Goal: Task Accomplishment & Management: Complete application form

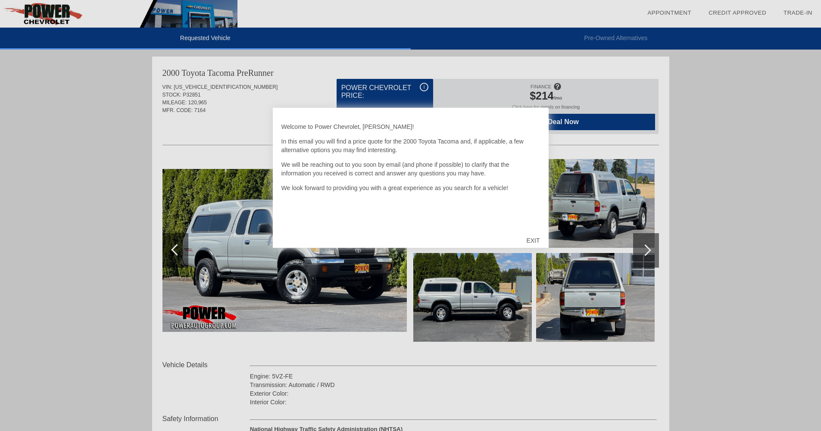
click at [523, 237] on div "EXIT" at bounding box center [533, 241] width 31 height 26
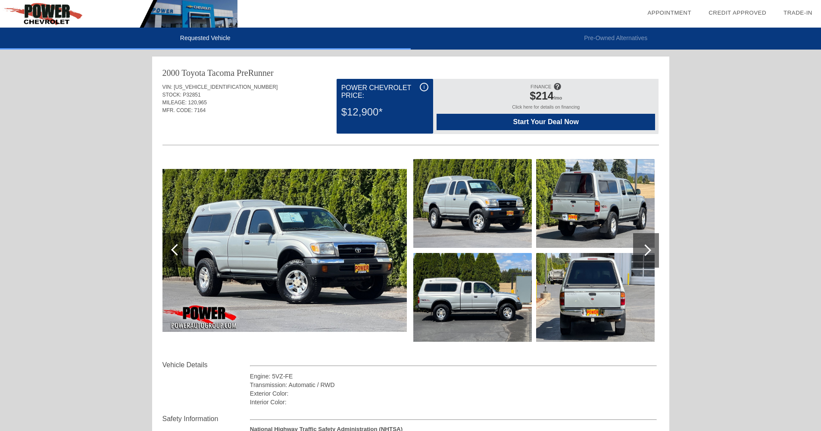
click at [538, 123] on span "Start Your Deal Now" at bounding box center [545, 122] width 197 height 8
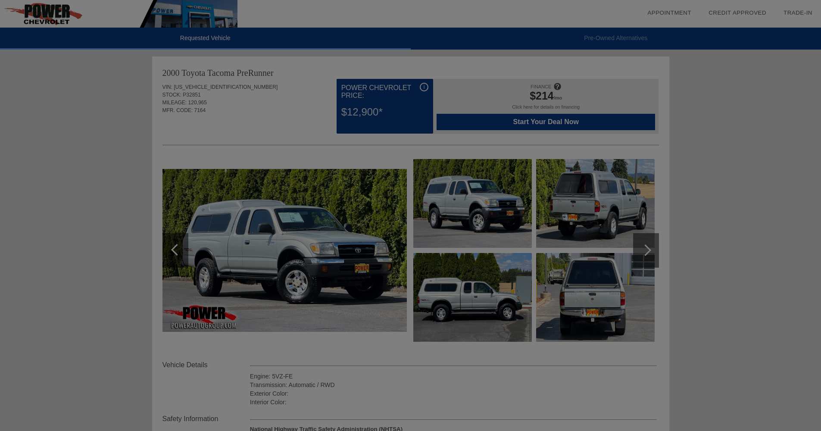
click at [248, 330] on div at bounding box center [413, 215] width 827 height 431
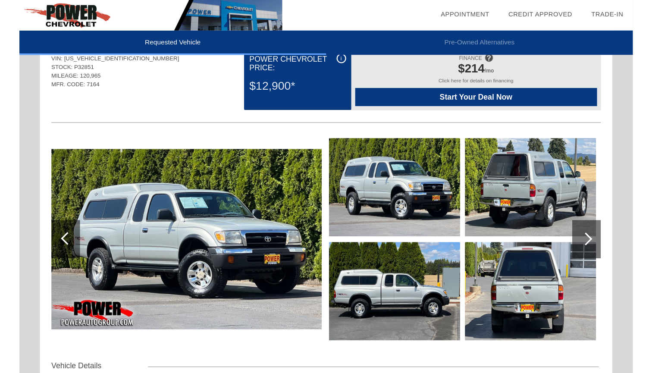
scroll to position [44, 0]
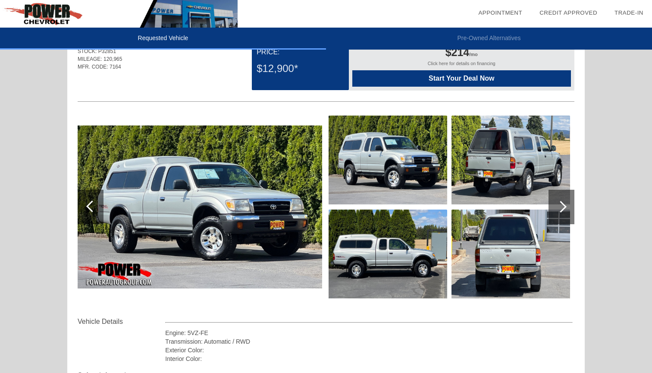
click at [181, 162] on img at bounding box center [200, 206] width 244 height 163
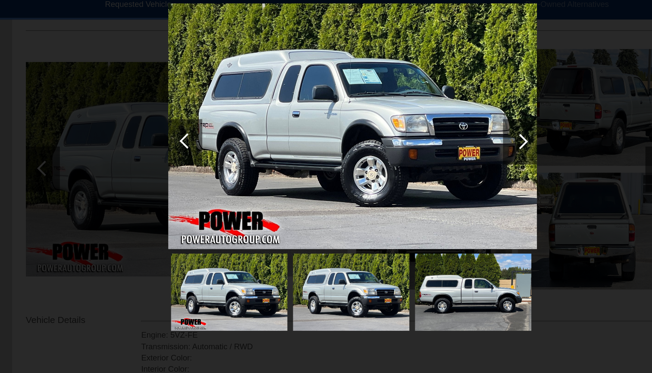
scroll to position [89, 0]
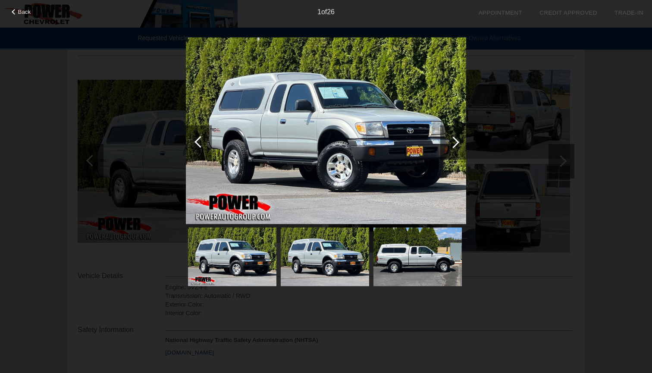
click at [452, 135] on div at bounding box center [453, 142] width 26 height 34
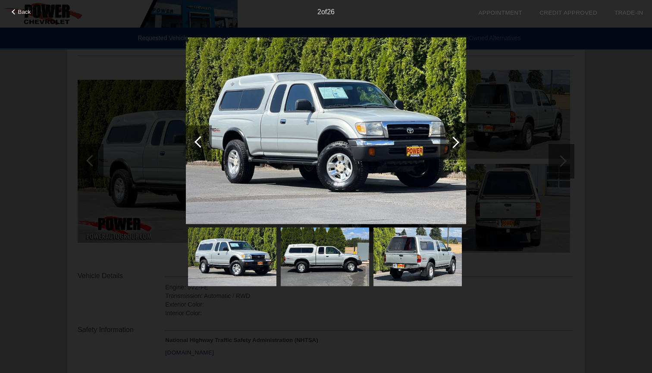
click at [452, 135] on div at bounding box center [453, 142] width 26 height 34
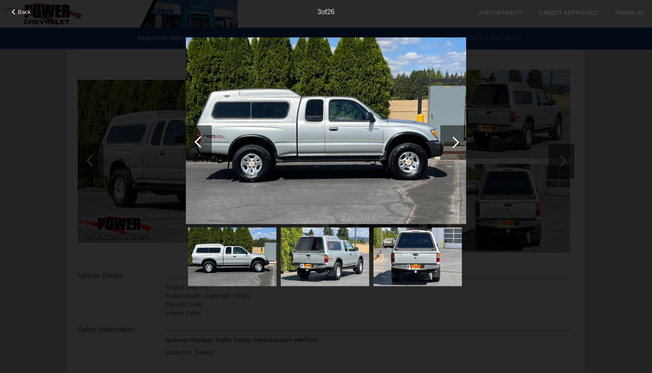
click at [452, 135] on div at bounding box center [453, 142] width 26 height 34
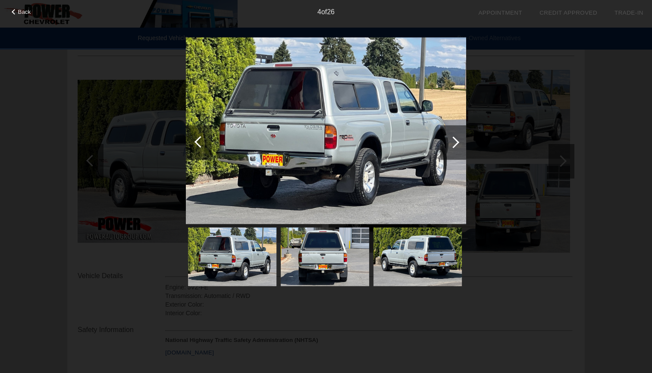
click at [452, 135] on div at bounding box center [453, 142] width 26 height 34
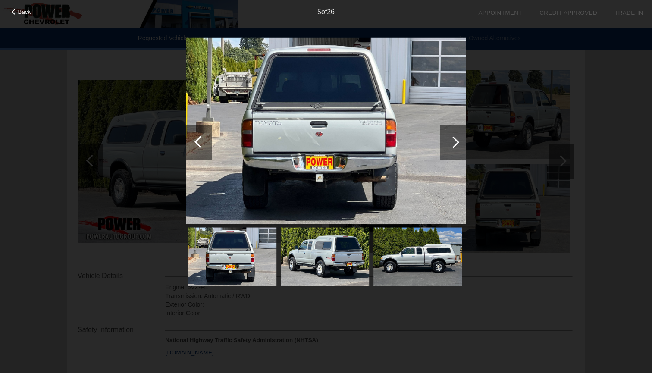
click at [452, 135] on div at bounding box center [453, 142] width 26 height 34
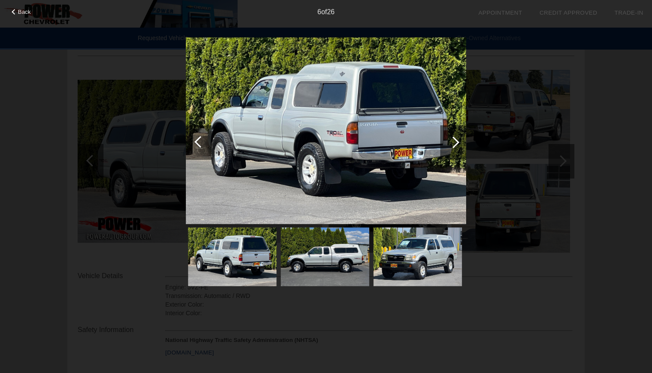
click at [452, 135] on div at bounding box center [453, 142] width 26 height 34
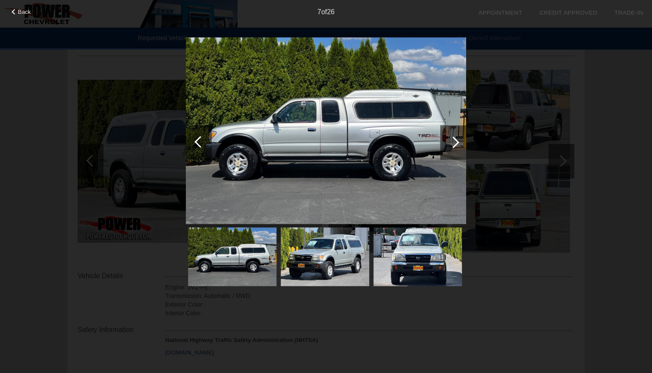
click at [193, 140] on div at bounding box center [199, 142] width 26 height 34
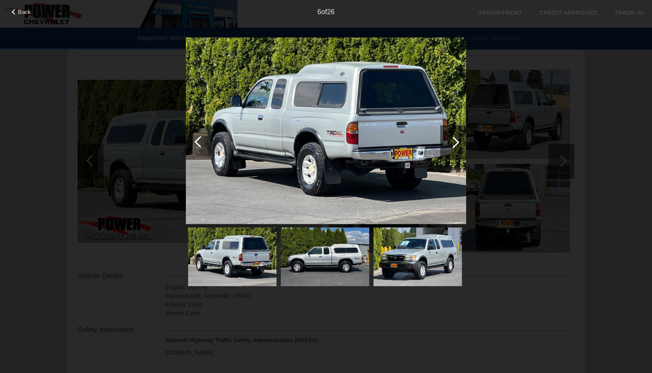
click at [193, 140] on div at bounding box center [199, 142] width 26 height 34
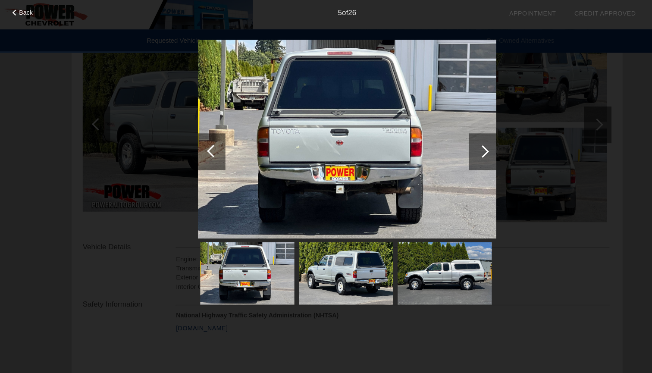
scroll to position [128, 0]
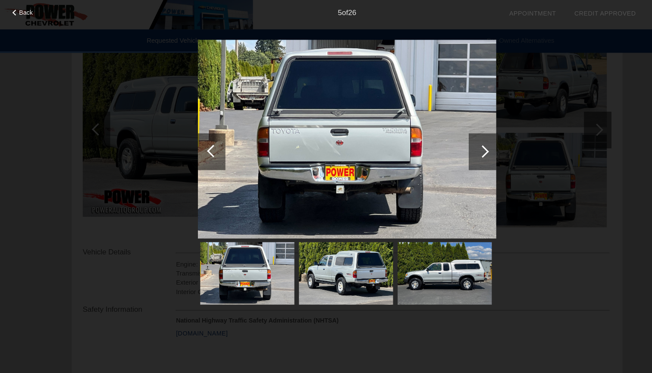
click at [513, 99] on div "Back 5 of 26" at bounding box center [326, 186] width 652 height 373
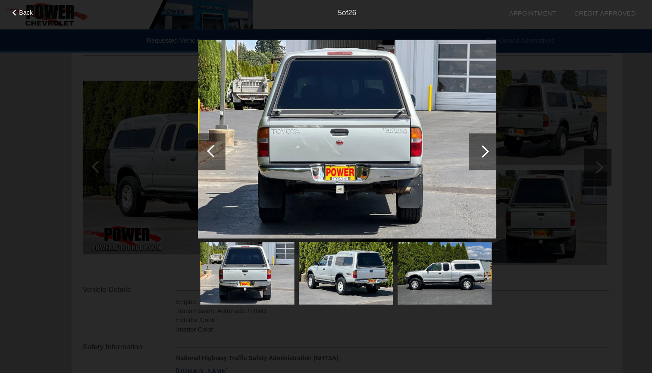
scroll to position [90, 0]
click at [449, 145] on div at bounding box center [453, 142] width 26 height 34
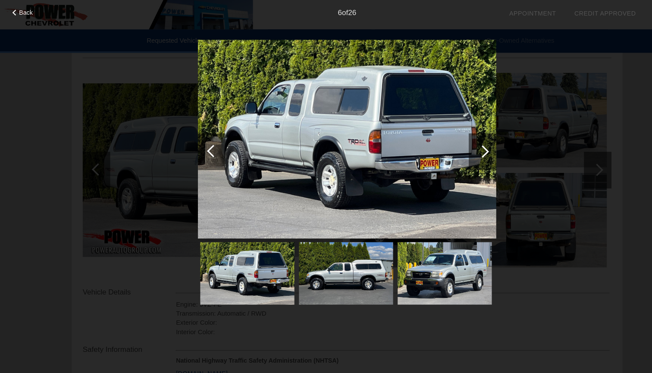
click at [449, 145] on div at bounding box center [453, 142] width 26 height 34
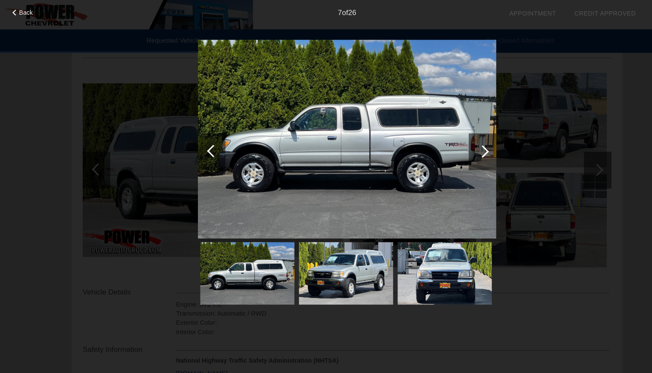
click at [449, 145] on div at bounding box center [453, 142] width 26 height 34
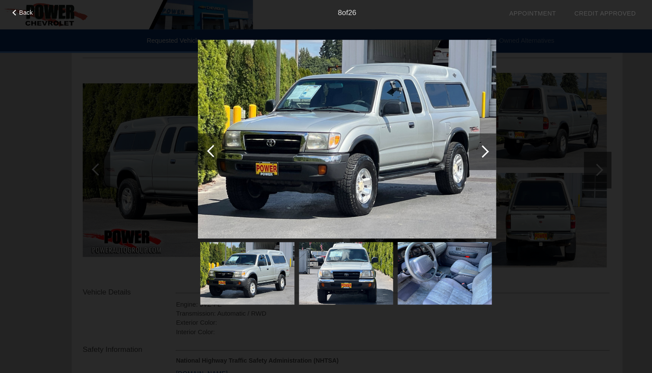
click at [449, 145] on div at bounding box center [453, 142] width 26 height 34
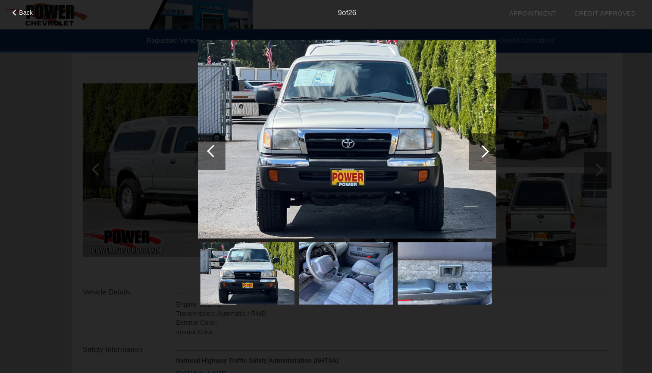
click at [449, 145] on div at bounding box center [453, 142] width 26 height 34
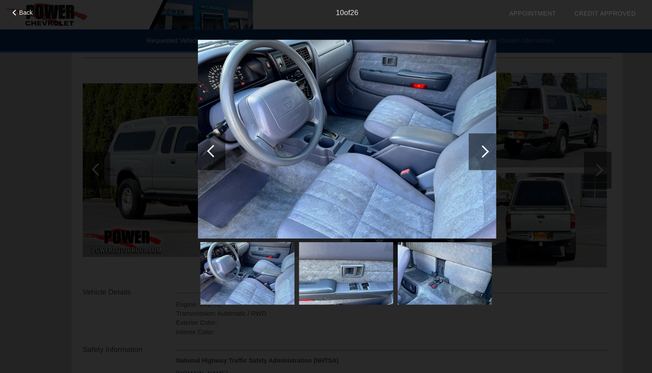
click at [449, 145] on div at bounding box center [453, 142] width 26 height 34
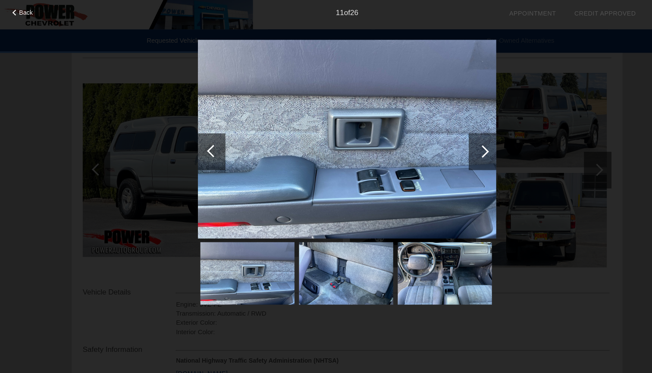
click at [449, 145] on div at bounding box center [453, 142] width 26 height 34
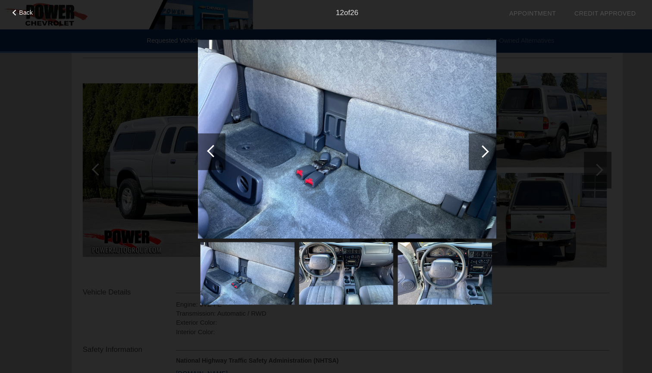
click at [449, 145] on div at bounding box center [453, 142] width 26 height 34
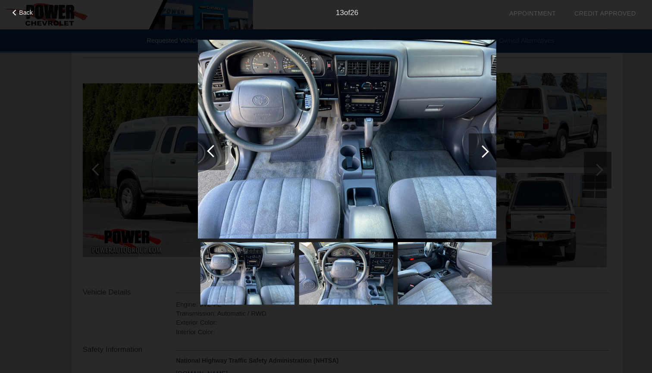
click at [449, 145] on div at bounding box center [453, 142] width 26 height 34
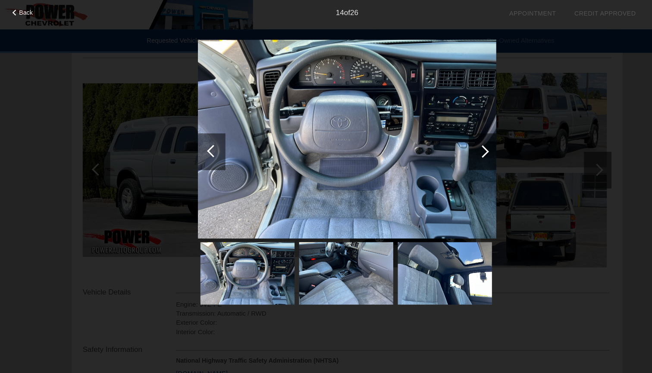
click at [449, 145] on div at bounding box center [453, 142] width 26 height 34
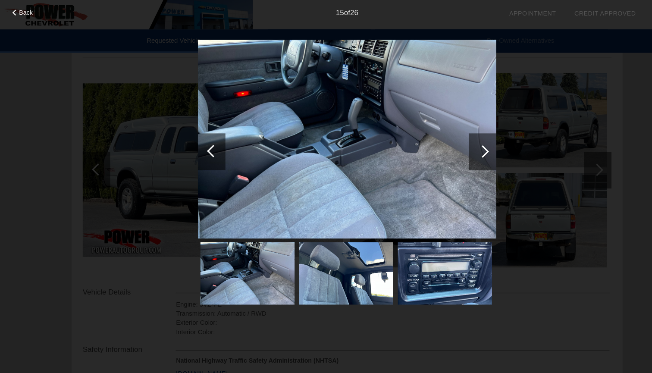
click at [449, 145] on div at bounding box center [453, 142] width 26 height 34
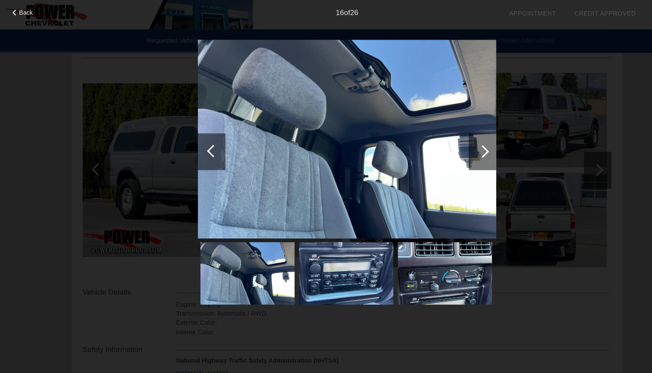
click at [449, 145] on div at bounding box center [453, 142] width 26 height 34
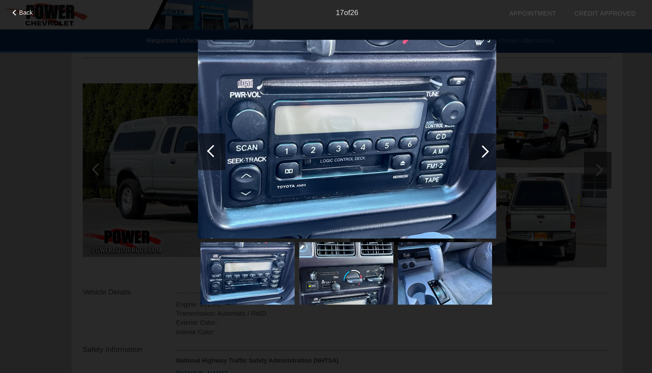
click at [449, 145] on div at bounding box center [453, 142] width 26 height 34
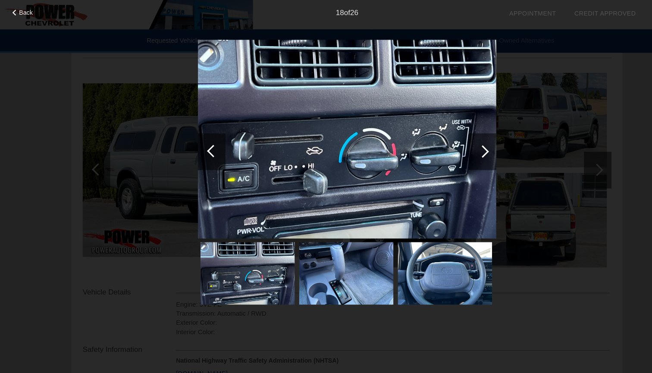
click at [449, 145] on div at bounding box center [453, 142] width 26 height 34
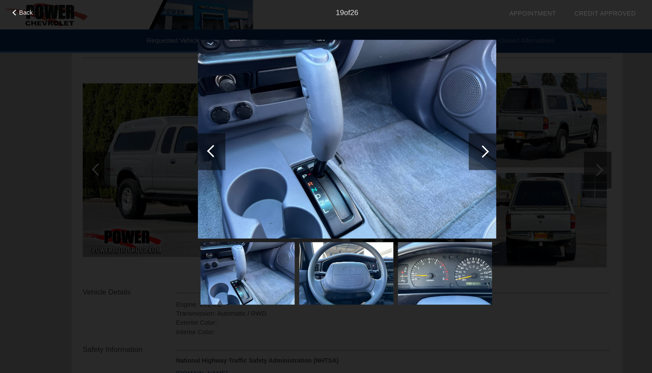
click at [193, 131] on div at bounding box center [199, 142] width 26 height 34
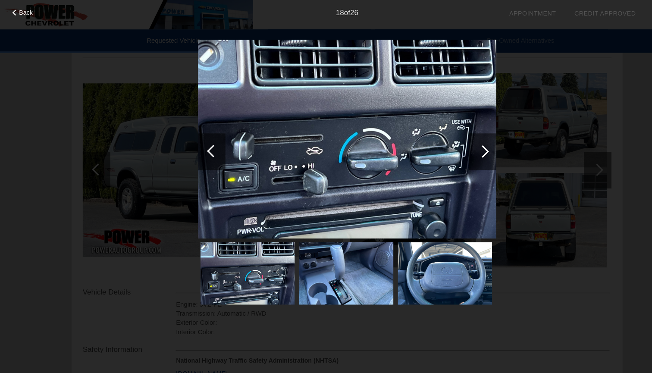
click at [455, 140] on div at bounding box center [453, 142] width 12 height 12
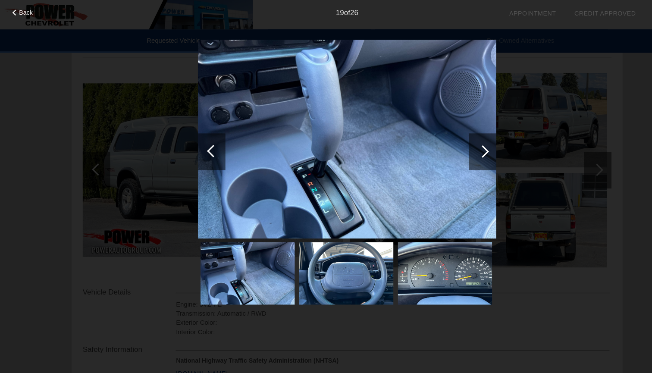
click at [455, 140] on div at bounding box center [453, 142] width 12 height 12
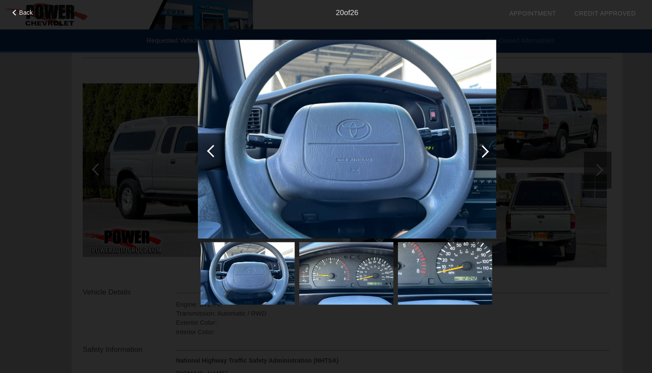
click at [455, 140] on div at bounding box center [453, 142] width 12 height 12
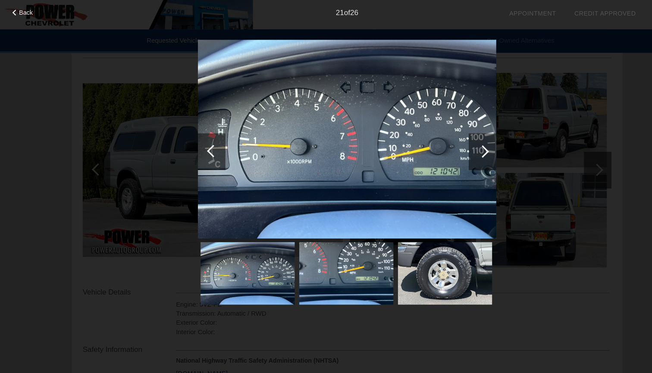
click at [455, 140] on div at bounding box center [453, 142] width 12 height 12
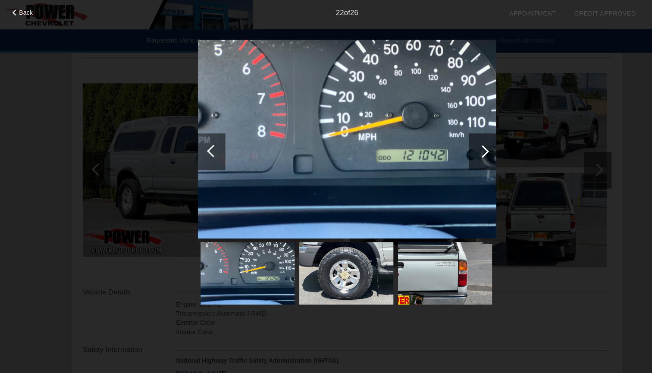
click at [455, 140] on div at bounding box center [453, 142] width 12 height 12
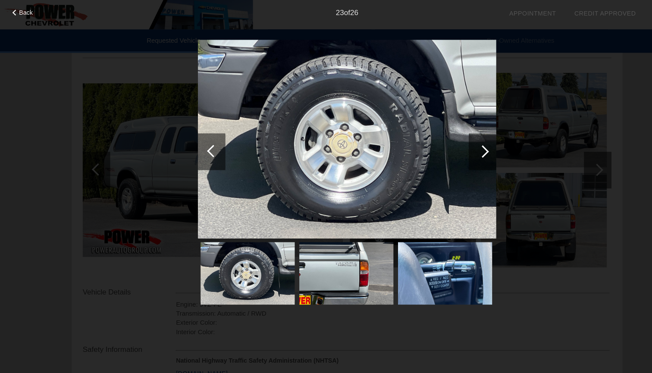
click at [455, 140] on div at bounding box center [453, 142] width 12 height 12
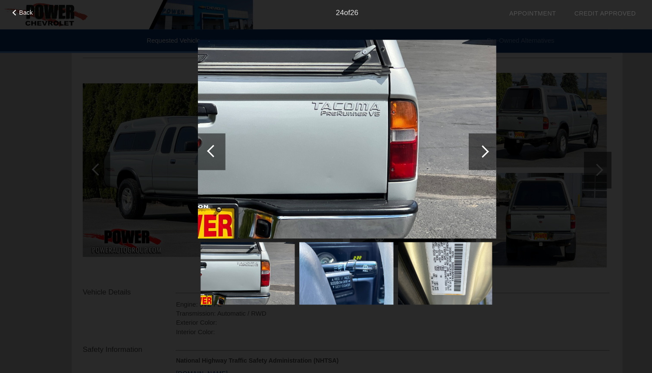
click at [201, 145] on div at bounding box center [200, 142] width 12 height 12
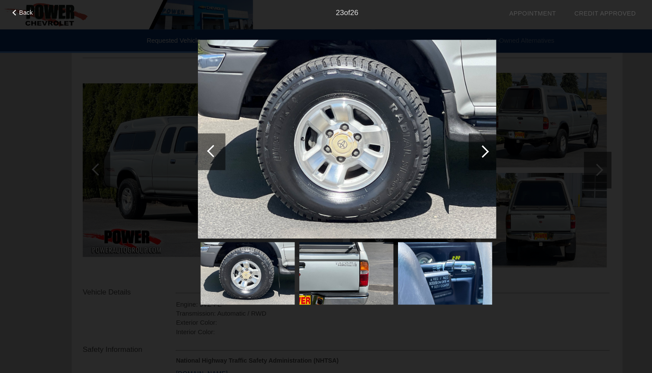
click at [451, 143] on div at bounding box center [453, 142] width 12 height 12
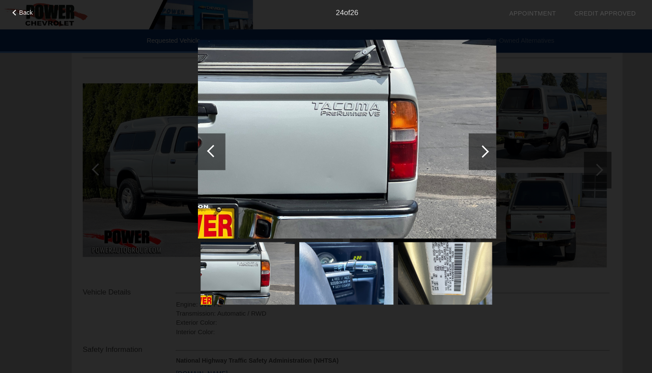
click at [451, 143] on div at bounding box center [453, 142] width 12 height 12
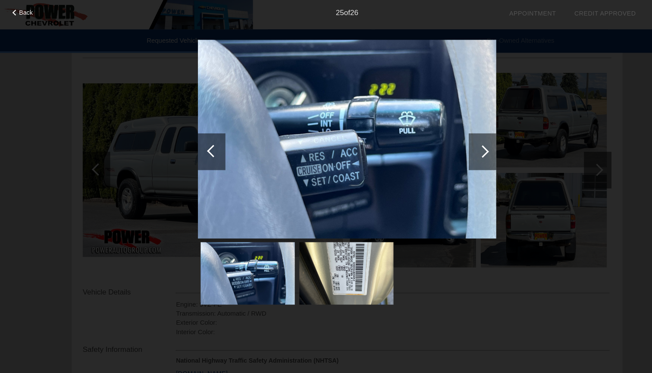
click at [451, 143] on div at bounding box center [453, 142] width 12 height 12
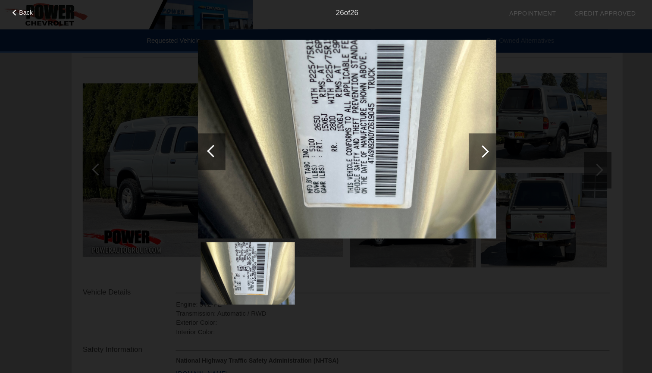
click at [451, 143] on div at bounding box center [453, 142] width 12 height 12
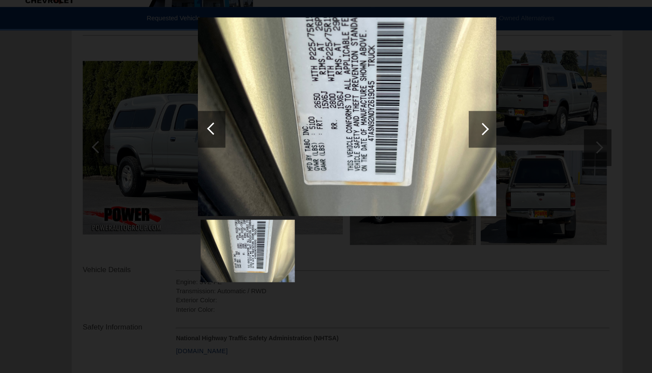
scroll to position [93, 0]
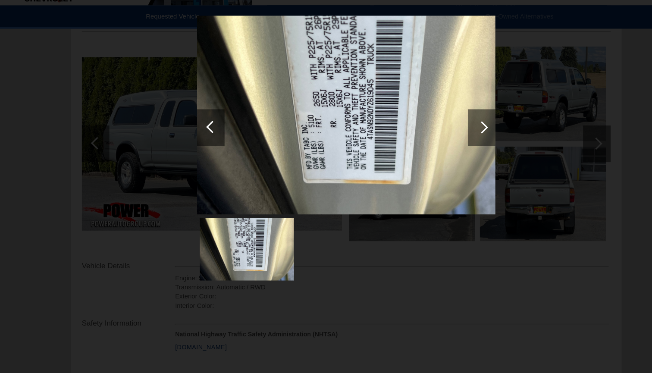
click at [455, 136] on div at bounding box center [453, 142] width 12 height 12
click at [484, 197] on div "Back 26 of 26" at bounding box center [326, 186] width 652 height 373
click at [475, 209] on div "Back 26 of 26" at bounding box center [326, 186] width 652 height 373
click at [437, 259] on div at bounding box center [326, 162] width 280 height 251
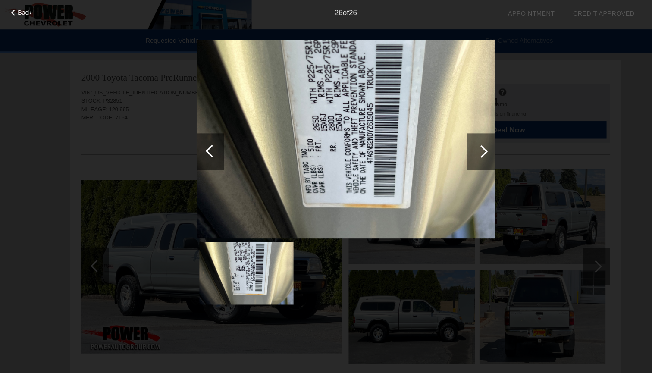
scroll to position [0, 0]
click at [135, 114] on div "Back 26 of 26" at bounding box center [326, 186] width 652 height 373
click at [21, 8] on div "26 of 26" at bounding box center [326, 8] width 652 height 17
click at [18, 16] on div "26 of 26" at bounding box center [326, 8] width 652 height 17
click at [13, 11] on div at bounding box center [15, 12] width 6 height 6
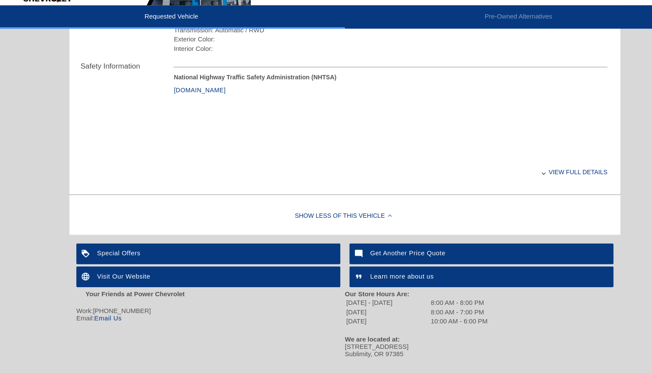
scroll to position [338, 0]
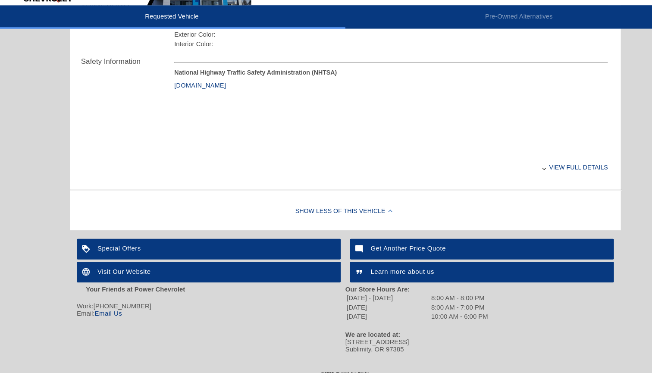
click at [306, 204] on div "Show Less of this Vehicle" at bounding box center [325, 221] width 517 height 34
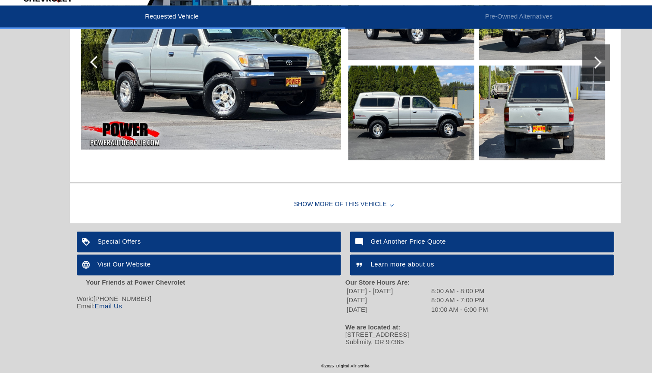
click at [306, 197] on div "Show More of this Vehicle" at bounding box center [325, 214] width 517 height 34
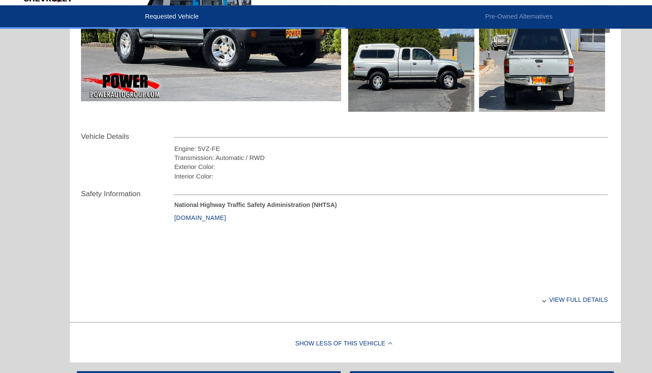
scroll to position [230, 0]
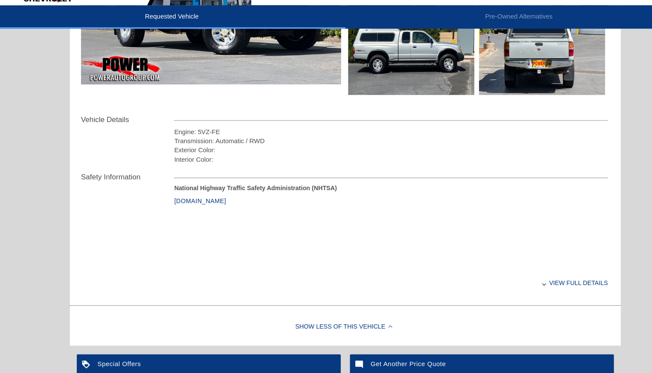
click at [531, 277] on div "View full details" at bounding box center [368, 287] width 407 height 21
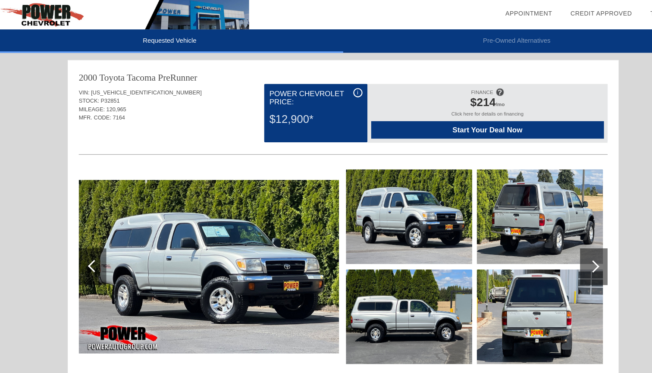
scroll to position [0, 0]
click at [554, 14] on link "Credit Approved" at bounding box center [568, 12] width 58 height 6
click at [354, 46] on li "Pre-Owned Alternatives" at bounding box center [489, 39] width 326 height 22
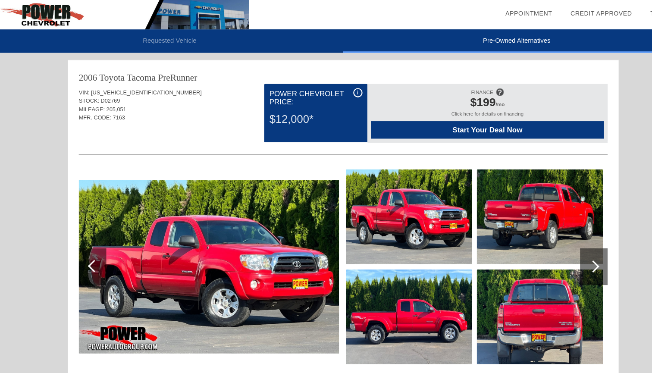
click at [249, 46] on li "Requested Vehicle" at bounding box center [163, 39] width 326 height 22
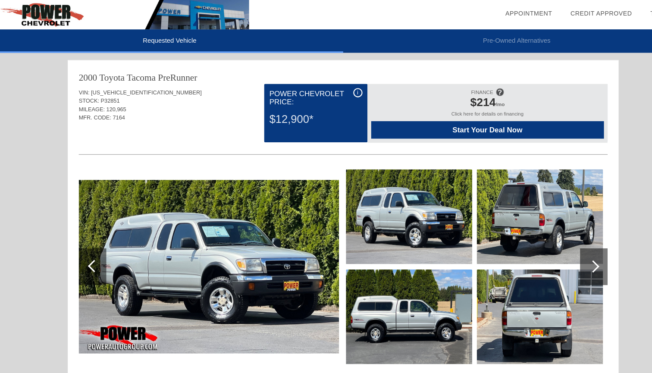
click at [346, 37] on li "Pre-Owned Alternatives" at bounding box center [489, 39] width 326 height 22
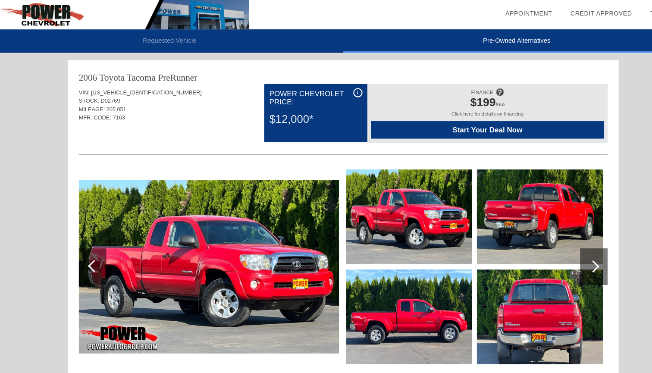
click at [278, 43] on li "Requested Vehicle" at bounding box center [163, 39] width 326 height 22
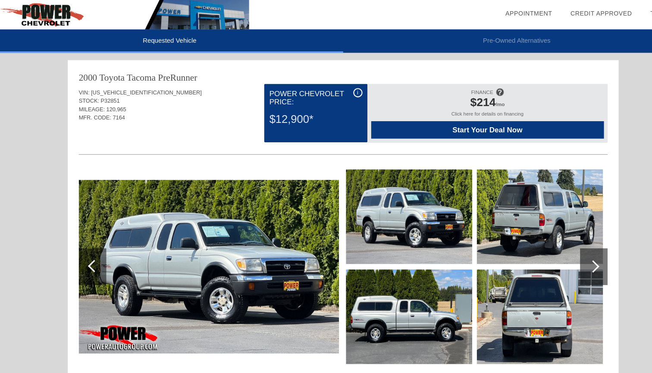
click at [428, 31] on li "Pre-Owned Alternatives" at bounding box center [489, 39] width 326 height 22
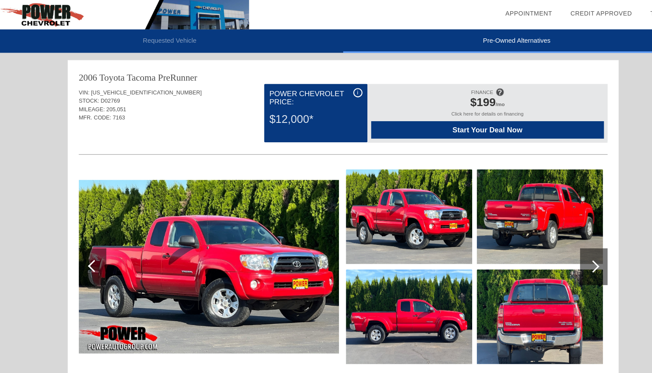
click at [253, 39] on li "Requested Vehicle" at bounding box center [163, 39] width 326 height 22
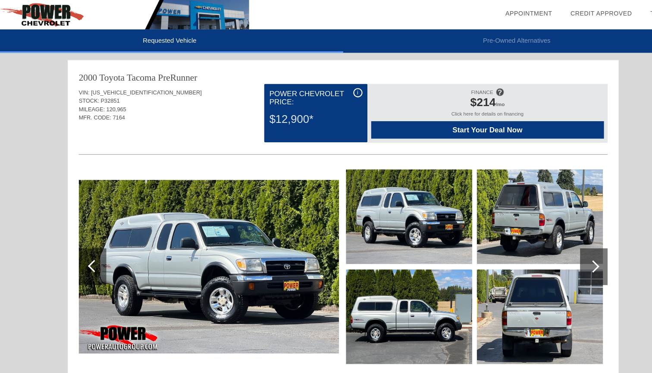
click at [371, 42] on li "Pre-Owned Alternatives" at bounding box center [489, 39] width 326 height 22
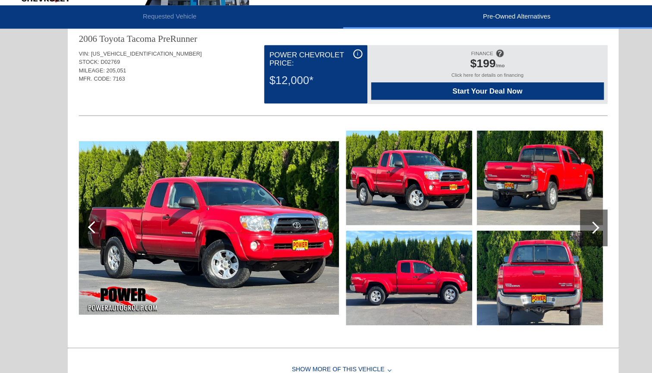
scroll to position [21, 0]
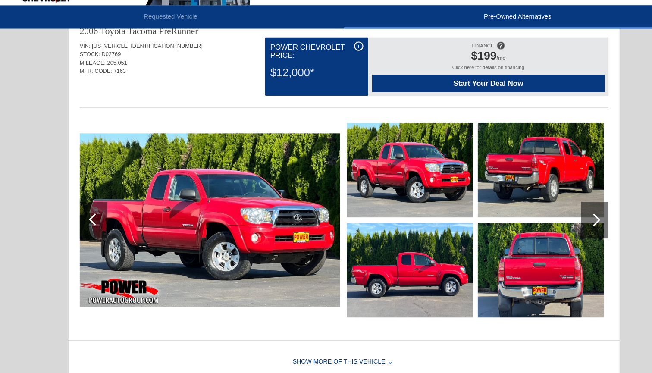
click at [242, 148] on img at bounding box center [200, 229] width 244 height 163
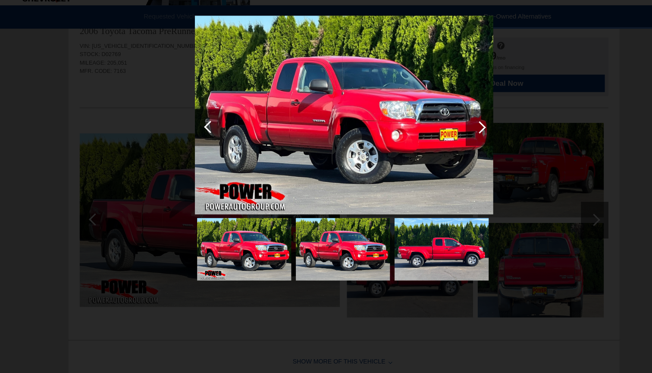
click at [450, 136] on div at bounding box center [453, 142] width 12 height 12
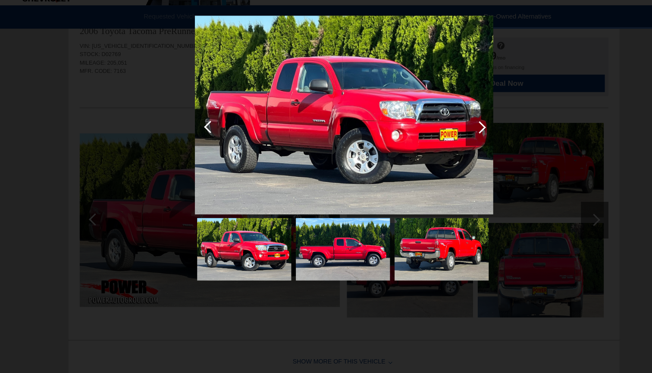
click at [450, 136] on div at bounding box center [453, 142] width 12 height 12
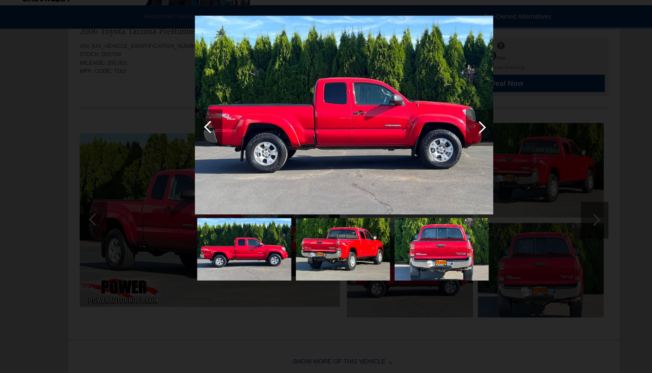
click at [450, 136] on div at bounding box center [453, 142] width 12 height 12
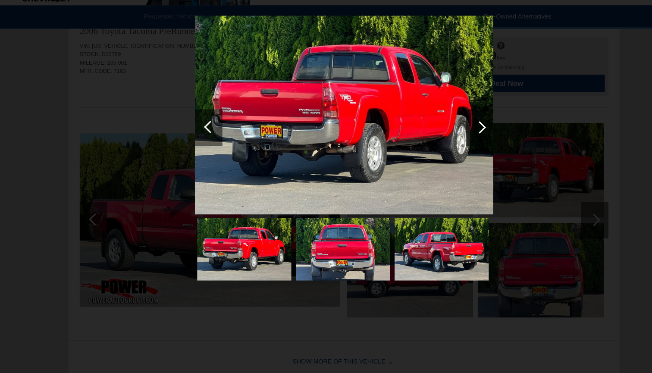
click at [450, 136] on div at bounding box center [453, 142] width 12 height 12
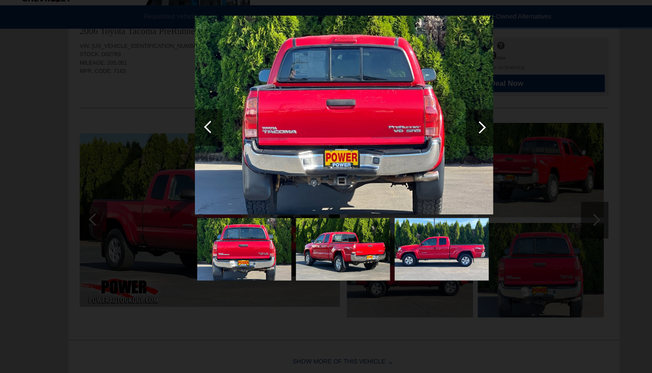
click at [450, 136] on div at bounding box center [453, 142] width 12 height 12
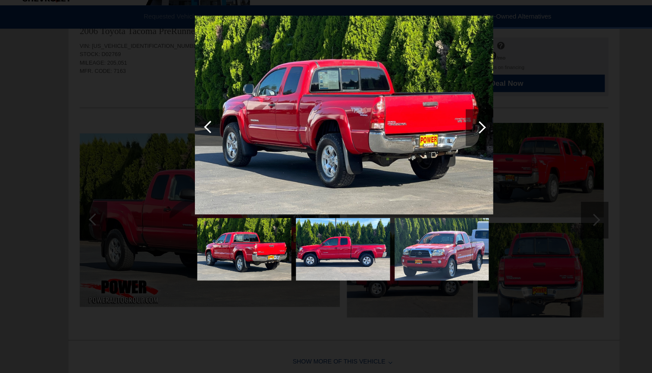
click at [450, 136] on div at bounding box center [453, 142] width 12 height 12
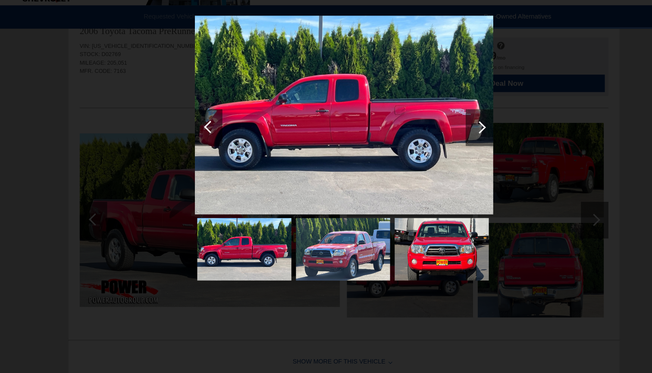
click at [450, 136] on div at bounding box center [453, 142] width 12 height 12
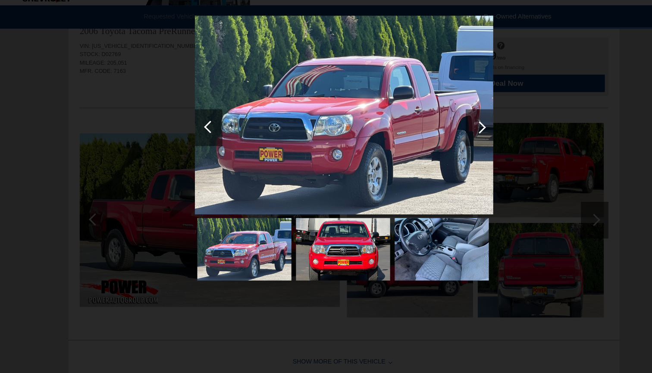
click at [450, 136] on div at bounding box center [453, 142] width 12 height 12
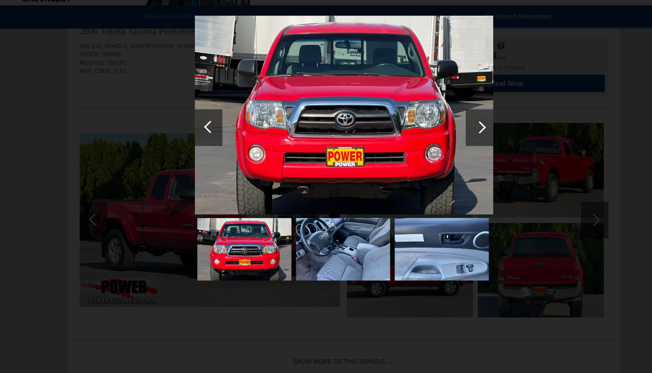
click at [450, 136] on div at bounding box center [453, 142] width 12 height 12
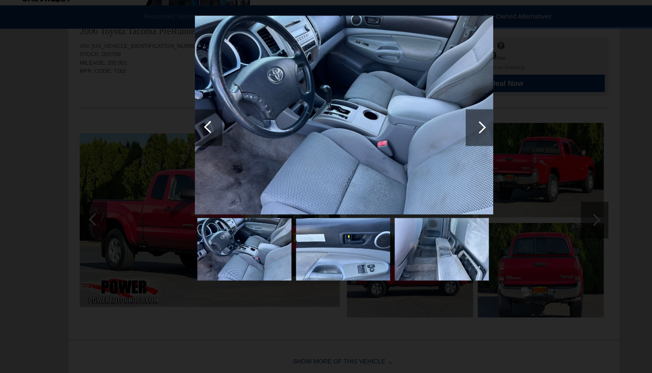
click at [450, 136] on div at bounding box center [453, 142] width 12 height 12
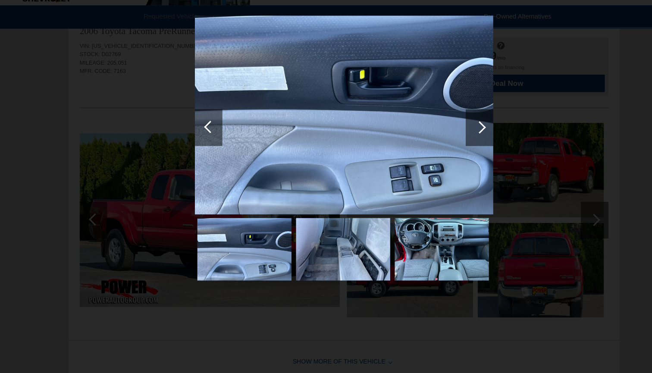
click at [450, 136] on div at bounding box center [453, 142] width 12 height 12
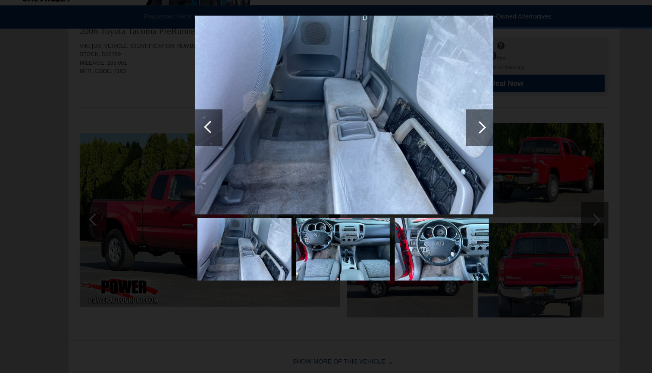
click at [450, 136] on div at bounding box center [453, 142] width 12 height 12
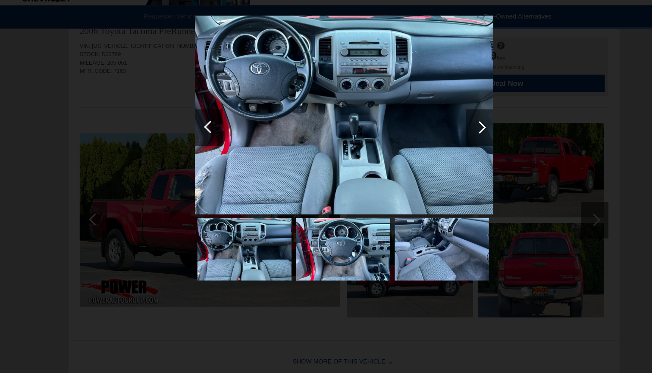
click at [450, 136] on div at bounding box center [453, 142] width 12 height 12
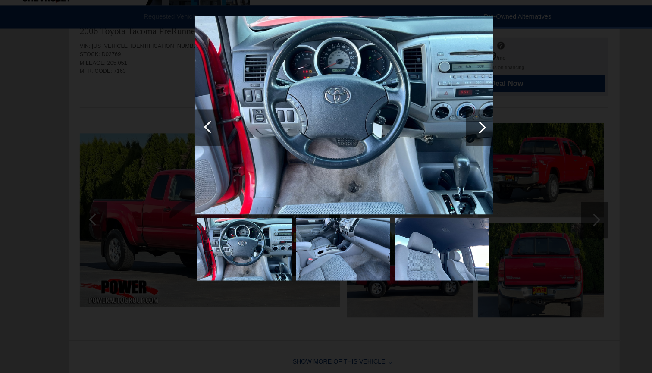
click at [519, 152] on div "Back 14 of 26" at bounding box center [326, 186] width 652 height 373
click at [117, 102] on div "Back 14 of 26" at bounding box center [326, 186] width 652 height 373
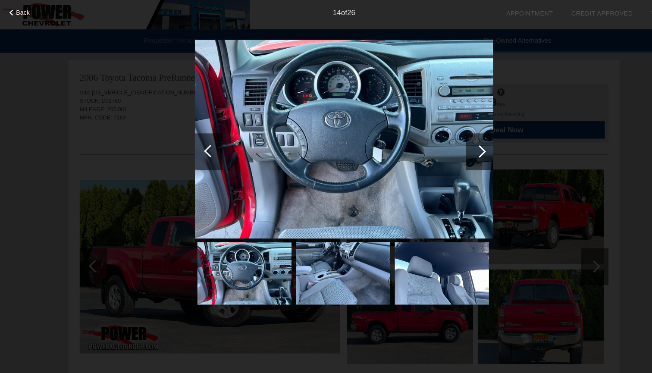
scroll to position [0, 0]
click at [82, 160] on div "Back 14 of 26" at bounding box center [326, 186] width 652 height 373
click at [18, 12] on span "Back" at bounding box center [24, 12] width 13 height 6
